Goal: Task Accomplishment & Management: Use online tool/utility

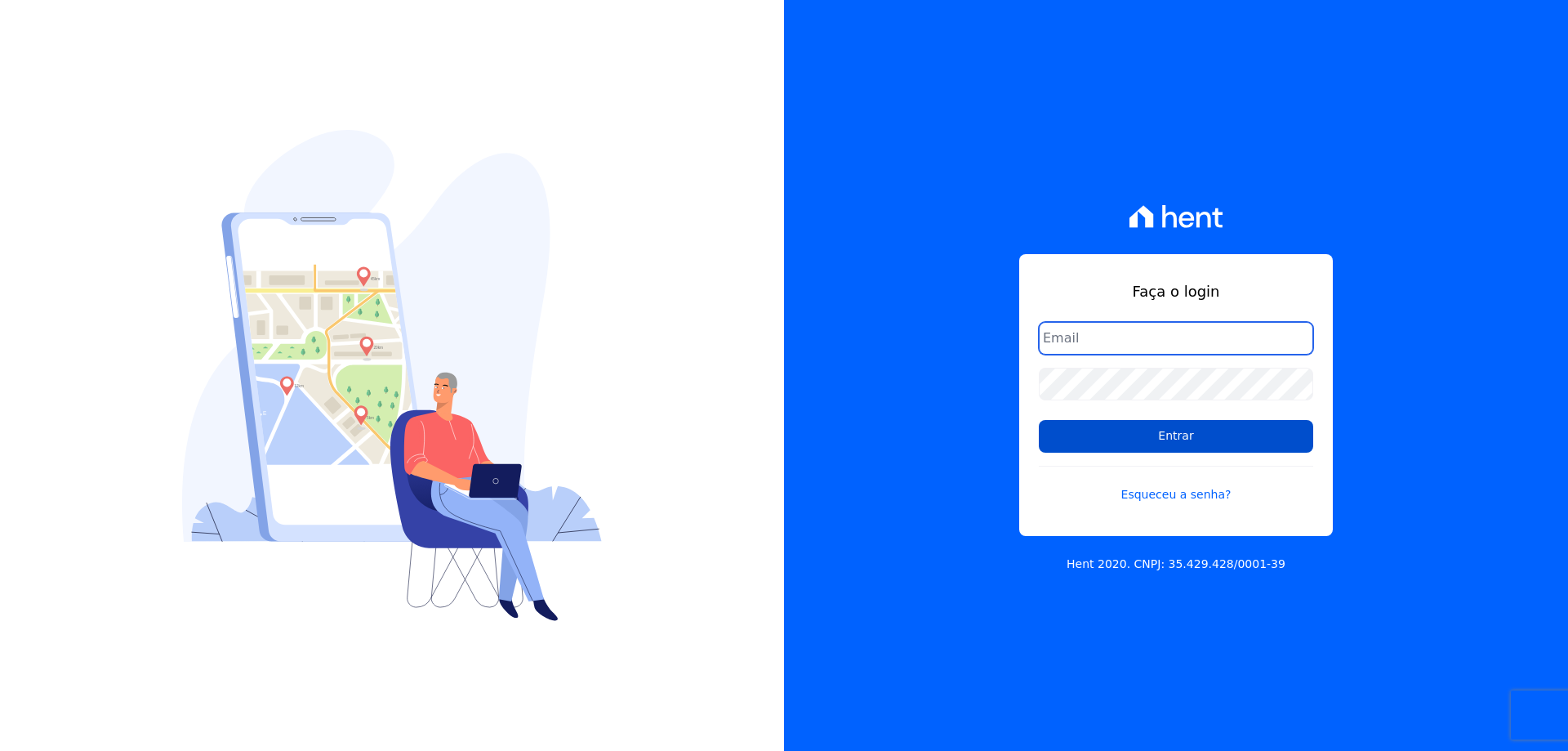
type input "[EMAIL_ADDRESS][DOMAIN_NAME]"
click at [1157, 438] on input "Entrar" at bounding box center [1176, 437] width 275 height 33
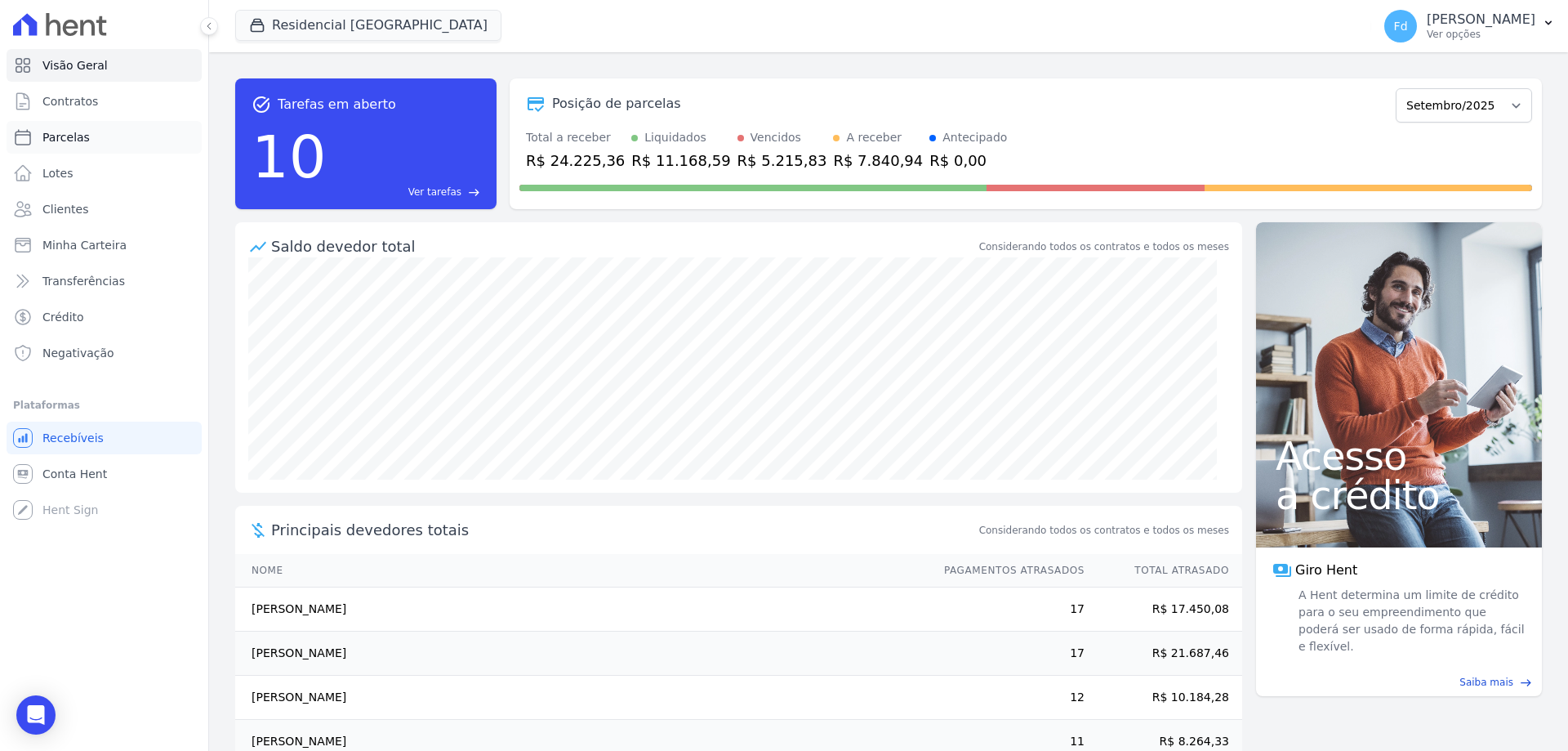
click at [74, 140] on span "Parcelas" at bounding box center [66, 137] width 47 height 16
select select
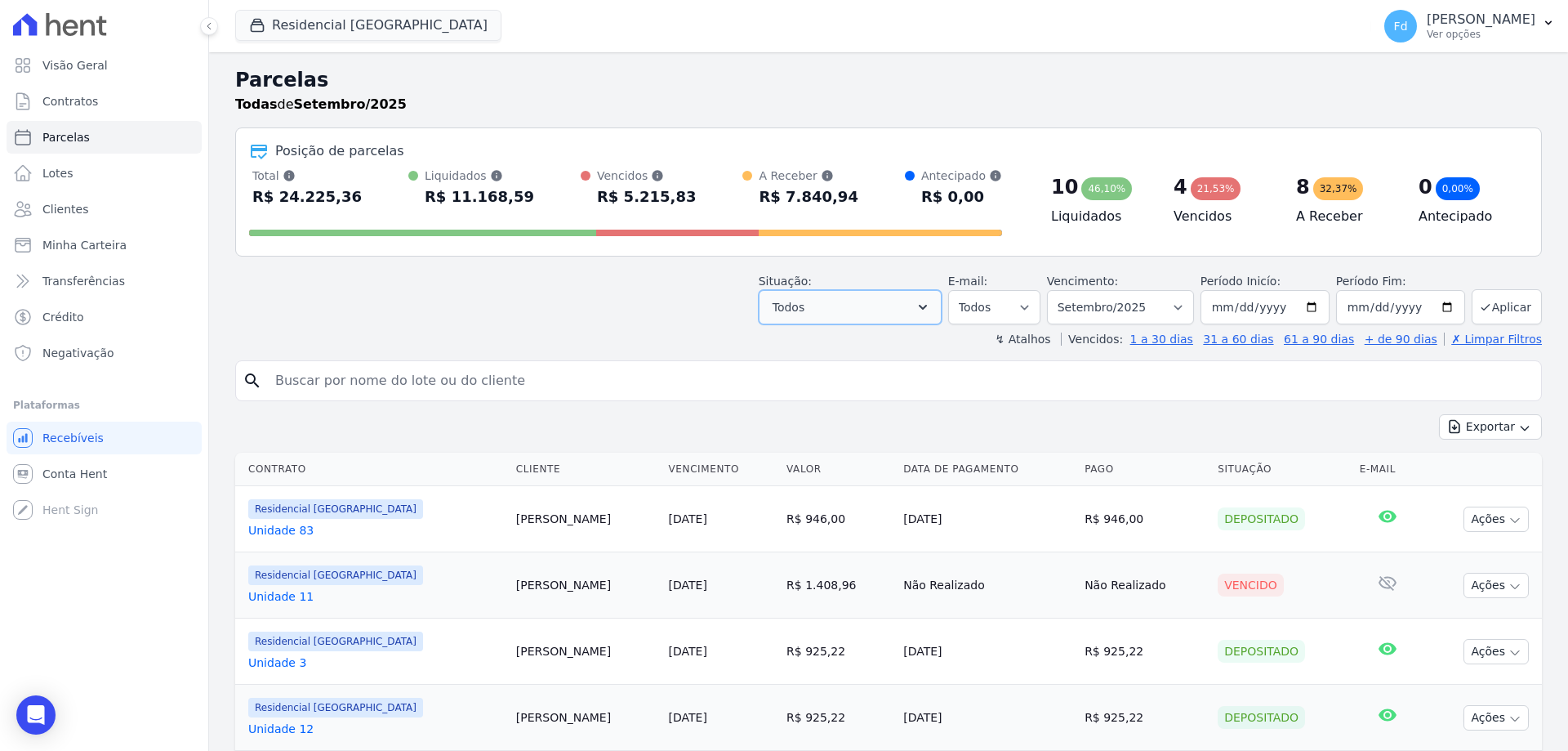
click at [859, 304] on button "Todos" at bounding box center [850, 308] width 183 height 35
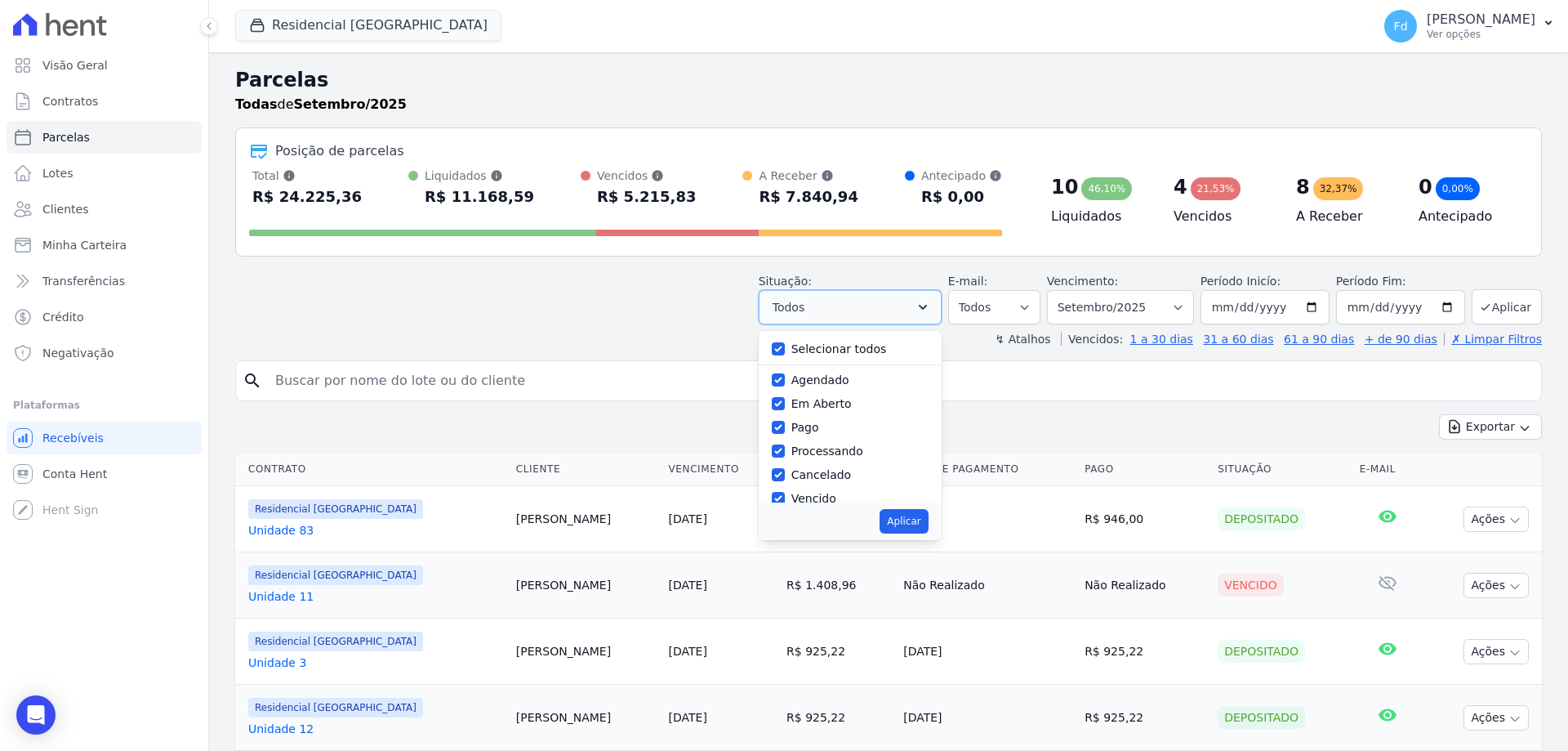
click at [859, 304] on button "Todos" at bounding box center [850, 308] width 183 height 35
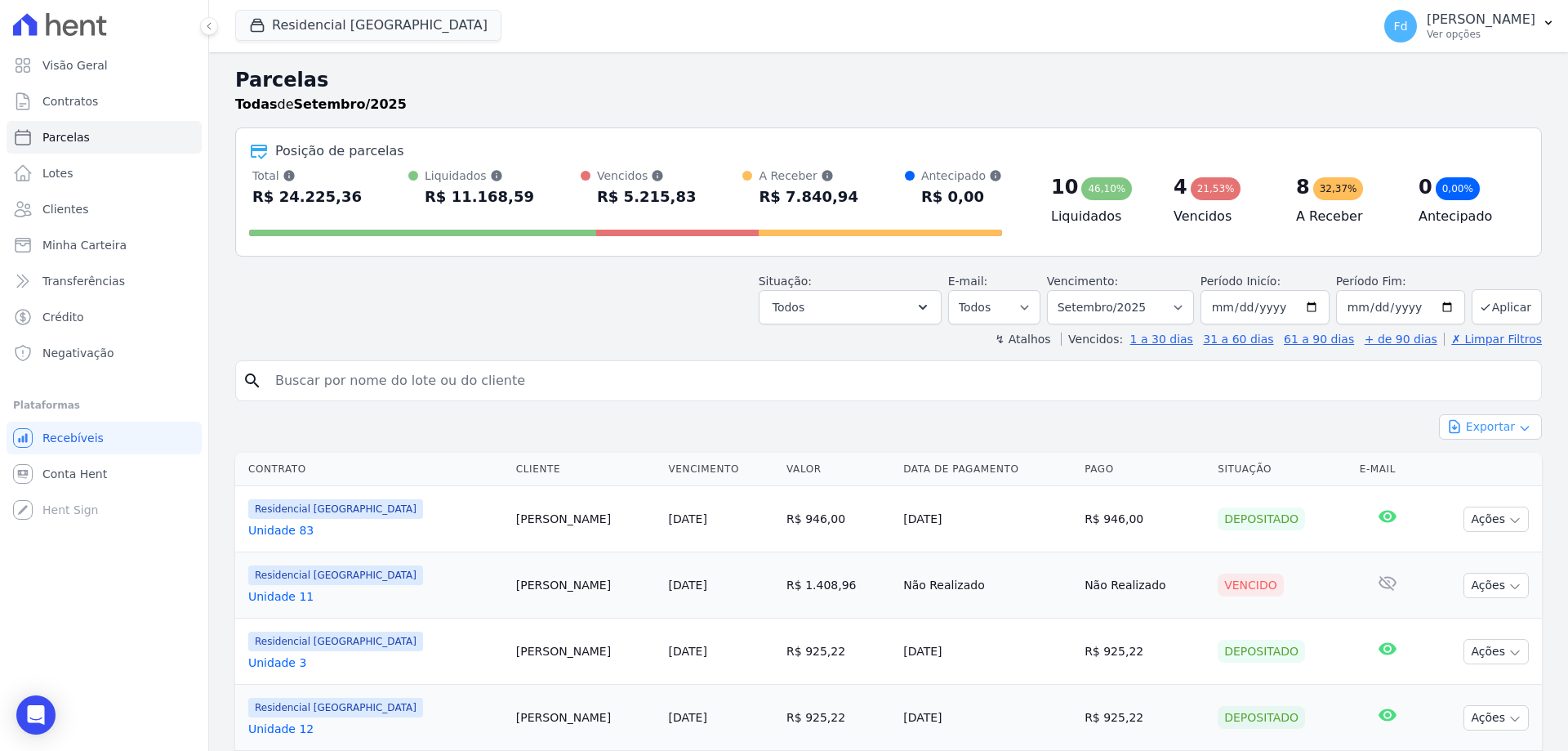
click at [1486, 431] on button "Exportar" at bounding box center [1490, 427] width 103 height 25
click at [1493, 466] on span "Exportar PDF" at bounding box center [1489, 466] width 86 height 16
